Goal: Find specific page/section: Find specific page/section

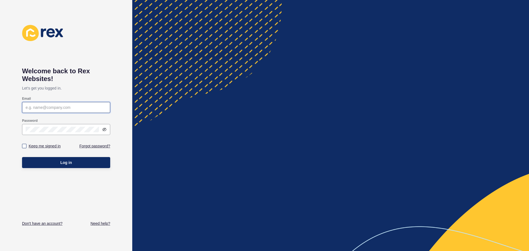
type input "[PERSON_NAME][EMAIL_ADDRESS][DOMAIN_NAME]"
click at [52, 148] on label "Keep me signed in" at bounding box center [45, 146] width 32 height 6
click at [27, 148] on input "Keep me signed in" at bounding box center [25, 146] width 4 height 4
checkbox input "true"
click at [62, 161] on span "Log in" at bounding box center [66, 163] width 12 height 6
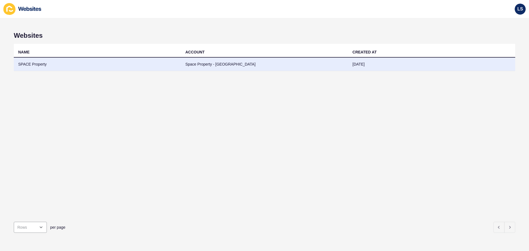
click at [39, 65] on td "SPACE Property" at bounding box center [97, 64] width 167 height 13
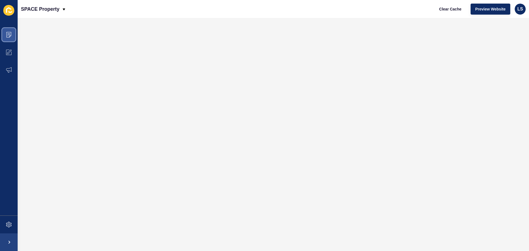
click at [12, 36] on span at bounding box center [9, 35] width 18 height 18
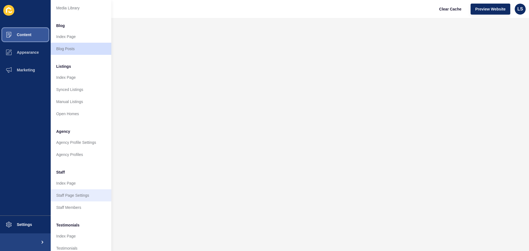
scroll to position [76, 0]
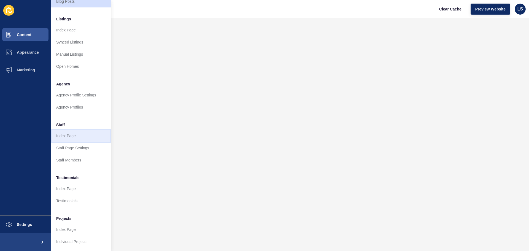
click at [77, 131] on link "Index Page" at bounding box center [81, 136] width 61 height 12
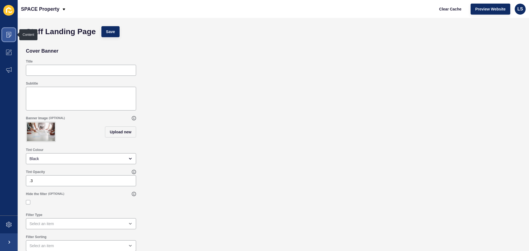
click at [9, 35] on icon at bounding box center [9, 35] width 6 height 6
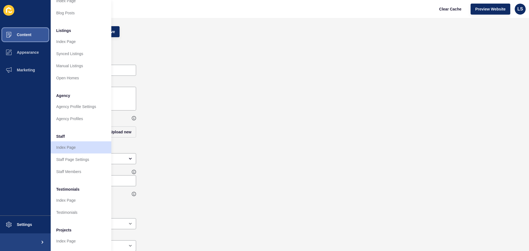
scroll to position [76, 0]
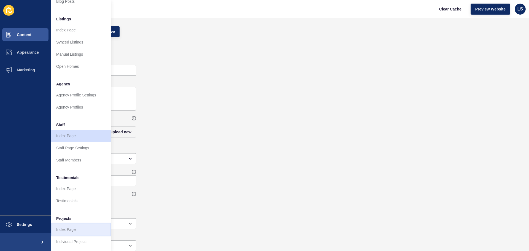
click at [68, 230] on link "Index Page" at bounding box center [81, 229] width 61 height 12
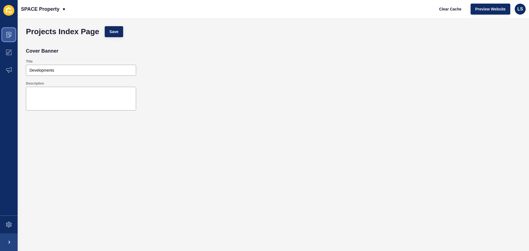
click at [10, 34] on icon at bounding box center [9, 35] width 6 height 6
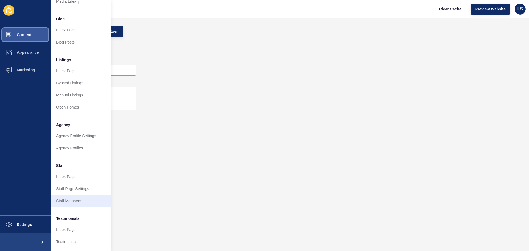
scroll to position [76, 0]
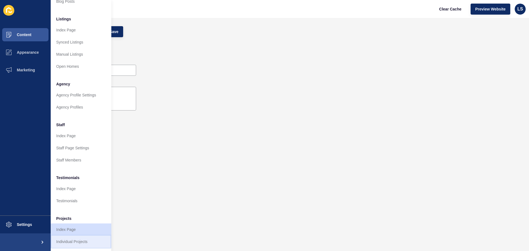
click at [74, 235] on link "Individual Projects" at bounding box center [81, 241] width 61 height 12
